Goal: Information Seeking & Learning: Understand process/instructions

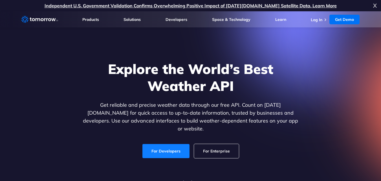
click at [168, 144] on link "For Developers" at bounding box center [165, 151] width 47 height 14
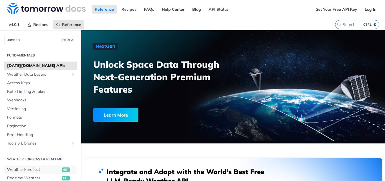
click at [16, 167] on span "Weather Forecast" at bounding box center [34, 170] width 54 height 6
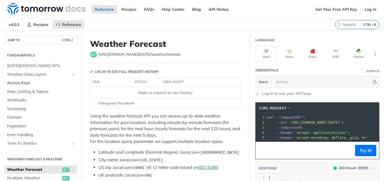
click at [19, 82] on span "Access Keys" at bounding box center [41, 83] width 69 height 6
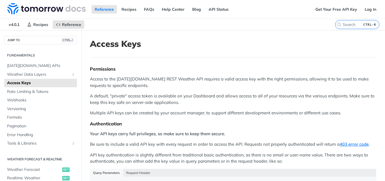
click at [212, 14] on div "Reference Recipes FAQs Help Center Blog API Status" at bounding box center [156, 9] width 312 height 19
click at [328, 12] on link "Get Your Free API Key" at bounding box center [336, 9] width 48 height 8
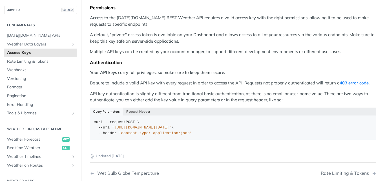
scroll to position [61, 0]
click at [126, 114] on button "Request Header" at bounding box center [138, 111] width 30 height 8
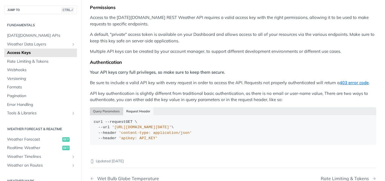
click at [114, 111] on button "Query Parameters" at bounding box center [106, 111] width 33 height 8
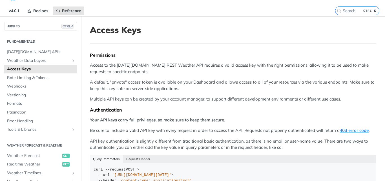
scroll to position [0, 0]
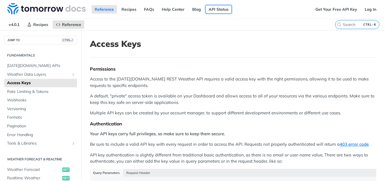
click at [209, 10] on link "API Status" at bounding box center [219, 9] width 26 height 8
click at [335, 10] on link "Get Your Free API Key" at bounding box center [336, 9] width 48 height 8
